Goal: Navigation & Orientation: Find specific page/section

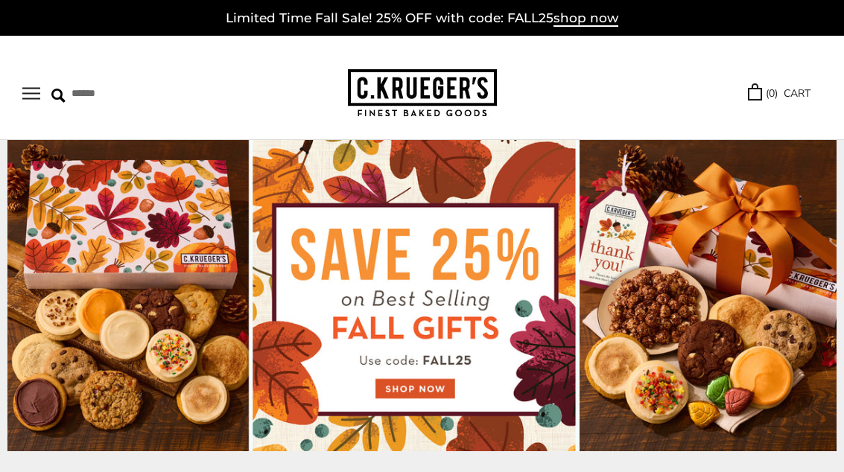
click at [31, 99] on button "Open navigation" at bounding box center [31, 93] width 18 height 13
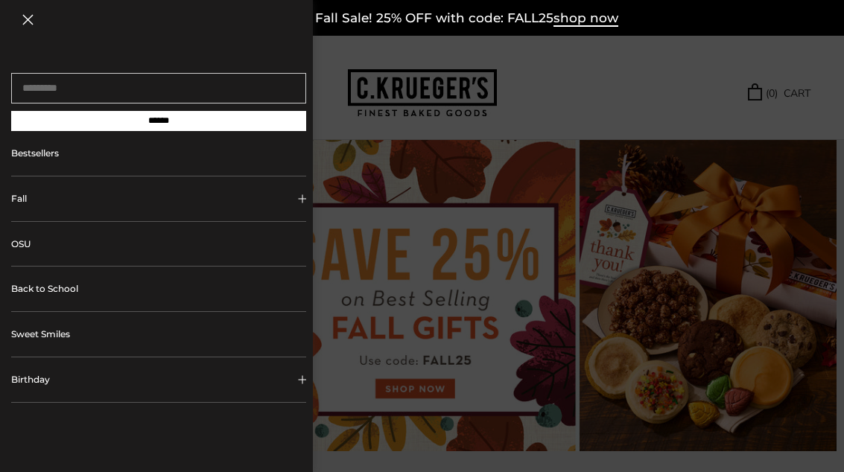
click at [26, 201] on button "Fall" at bounding box center [158, 199] width 295 height 45
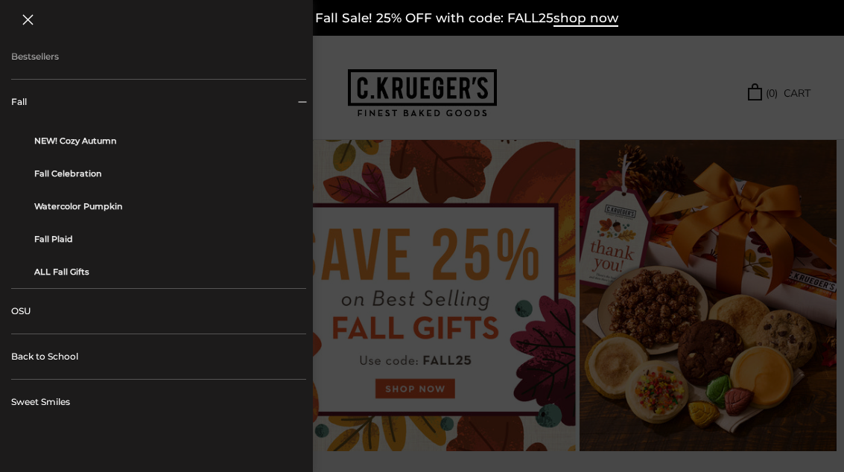
scroll to position [109, 0]
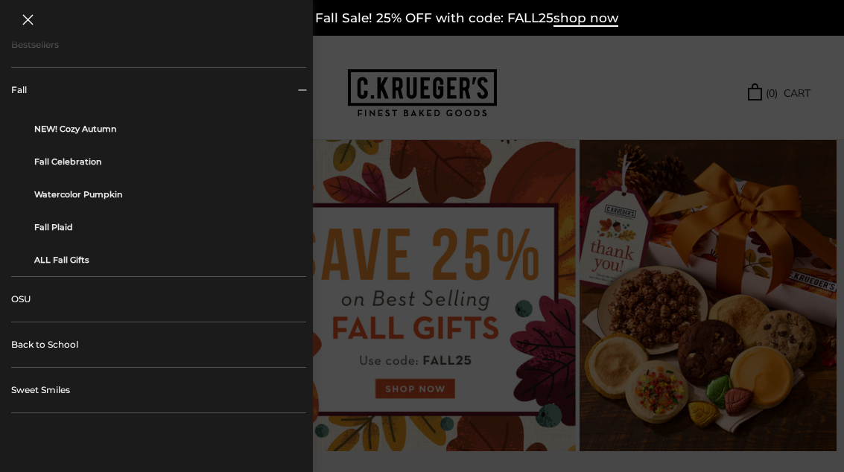
click at [12, 311] on link "OSU" at bounding box center [158, 299] width 295 height 45
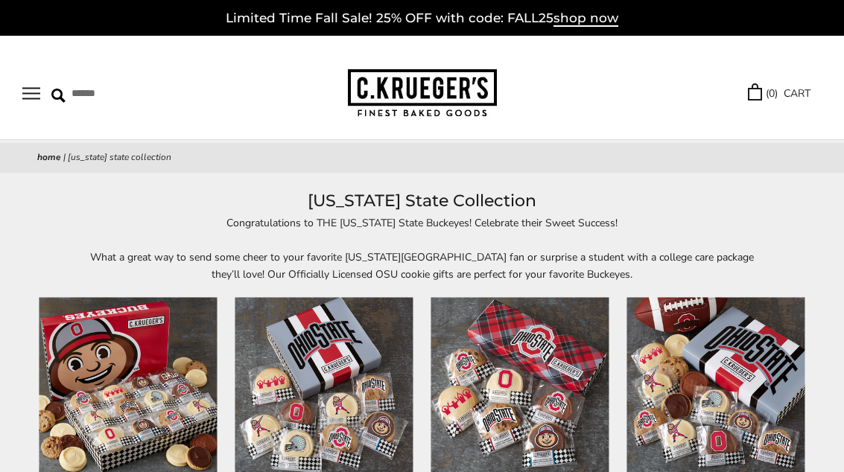
click at [35, 90] on button "Open navigation" at bounding box center [31, 93] width 18 height 13
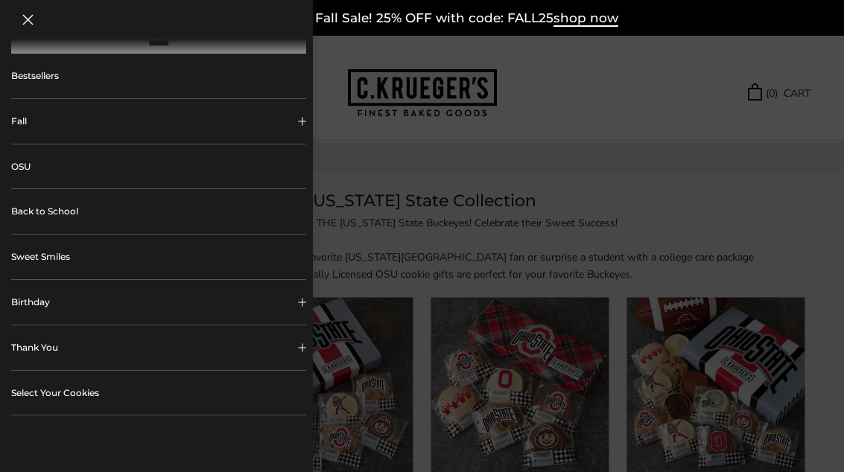
scroll to position [86, 0]
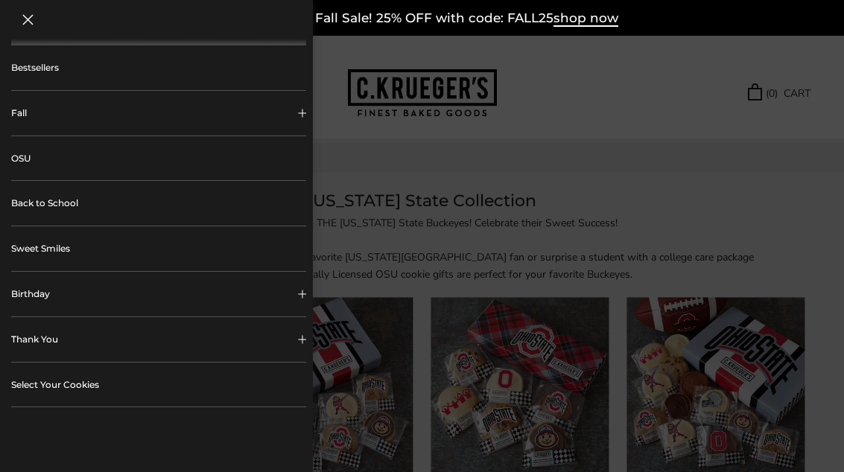
click at [25, 291] on button "Birthday" at bounding box center [158, 294] width 295 height 45
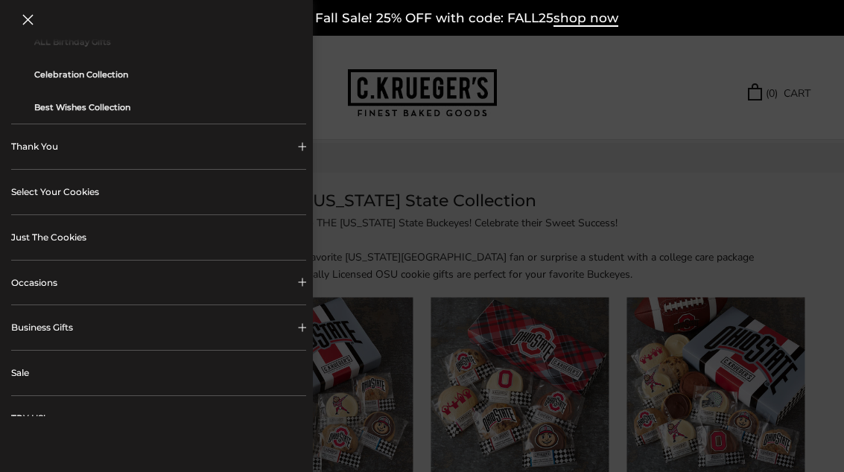
scroll to position [376, 0]
click at [30, 244] on link "Just The Cookies" at bounding box center [158, 238] width 295 height 45
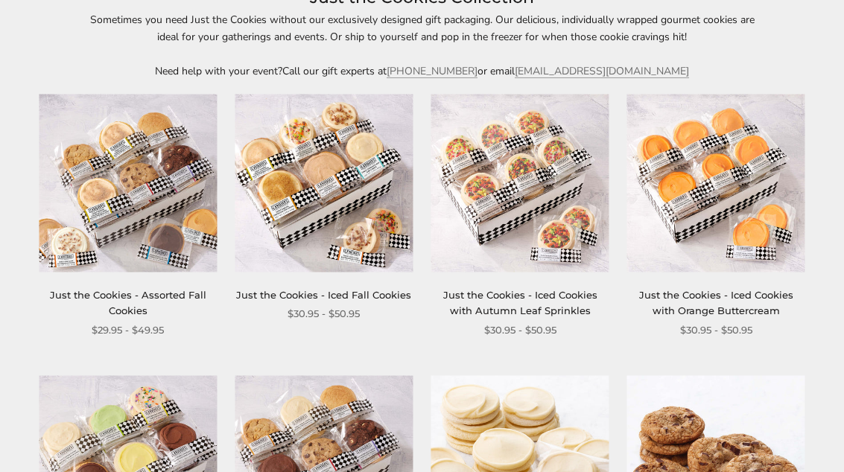
scroll to position [202, 0]
